Goal: Information Seeking & Learning: Learn about a topic

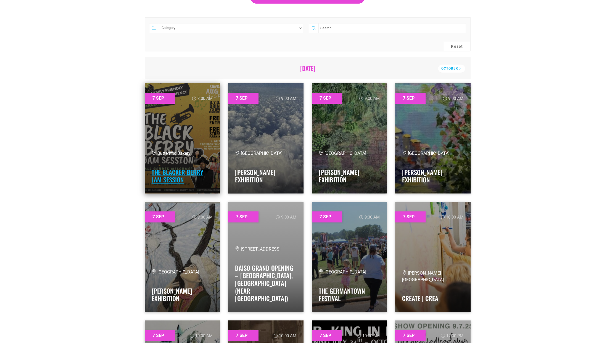
click at [162, 179] on link "The Blacker Berry Jam Session" at bounding box center [178, 176] width 52 height 17
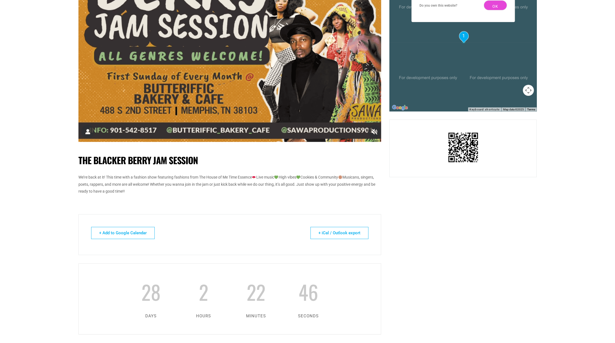
scroll to position [276, 0]
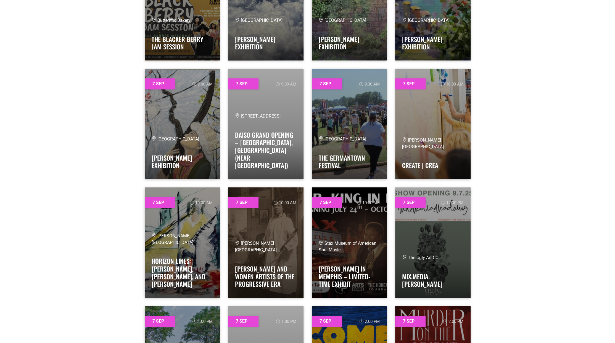
scroll to position [276, 0]
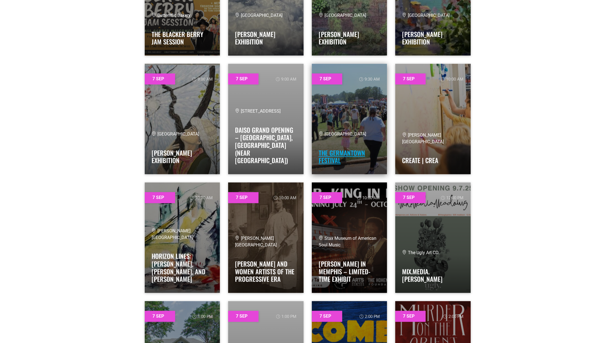
click at [336, 161] on link "The Germantown Festival" at bounding box center [342, 156] width 46 height 17
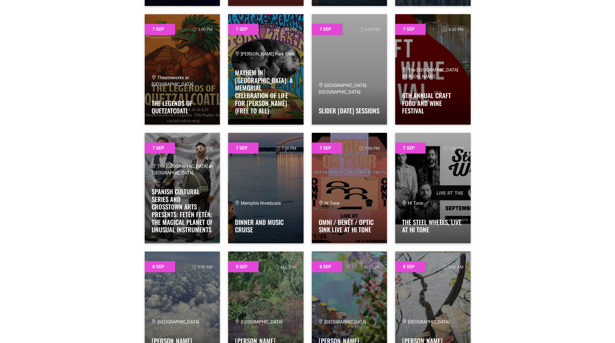
scroll to position [856, 0]
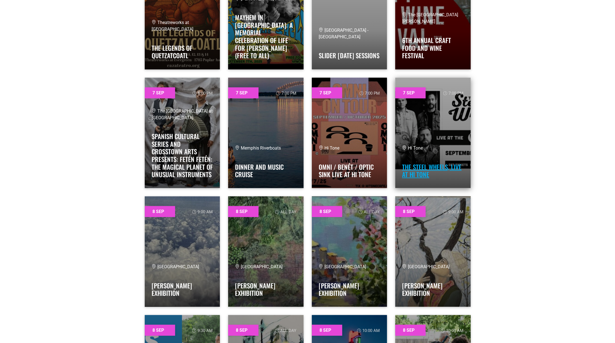
click at [418, 168] on link "The Steel Wheels, Live at Hi Tone" at bounding box center [431, 170] width 59 height 17
